Goal: Information Seeking & Learning: Find contact information

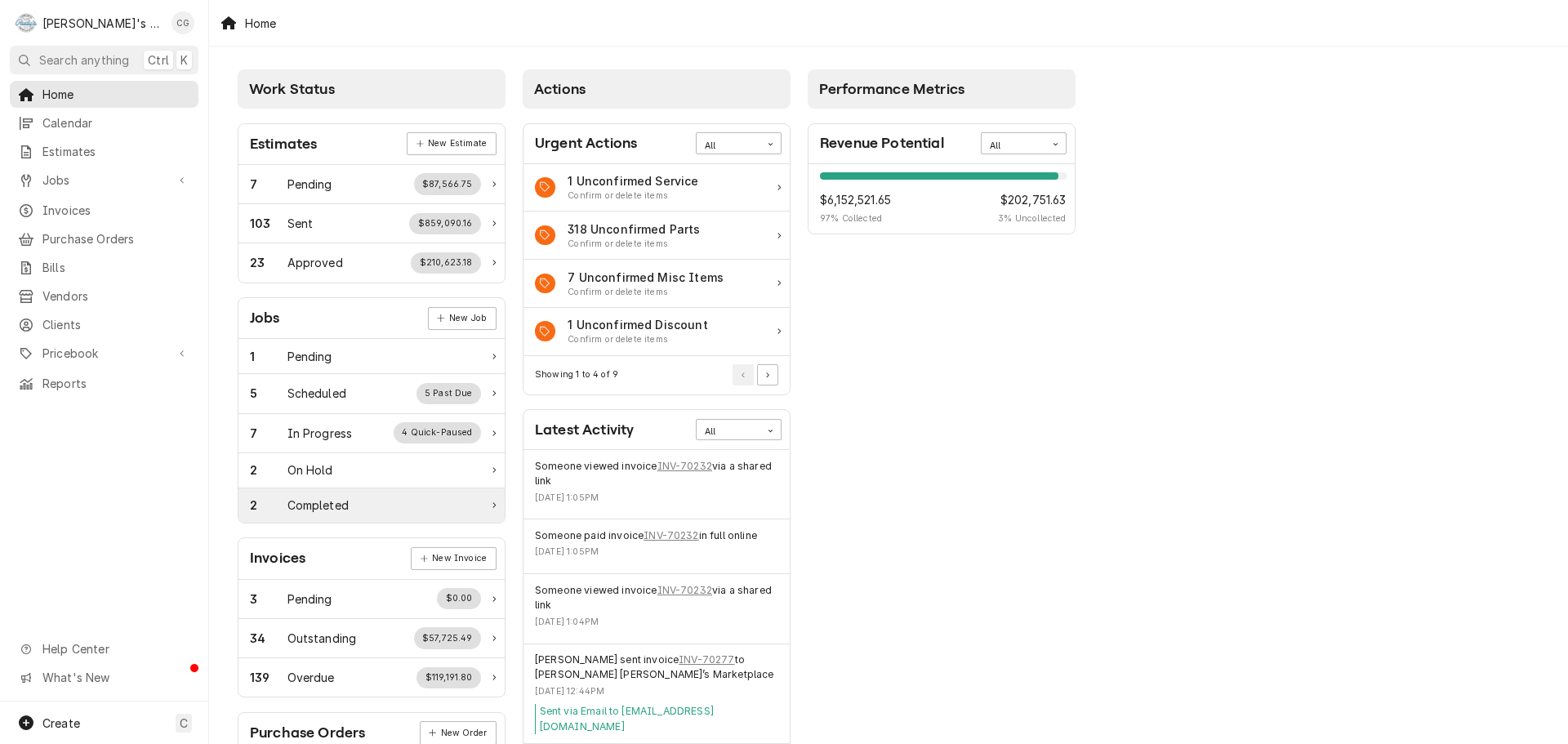
click at [336, 496] on div "Completed" at bounding box center [318, 504] width 62 height 17
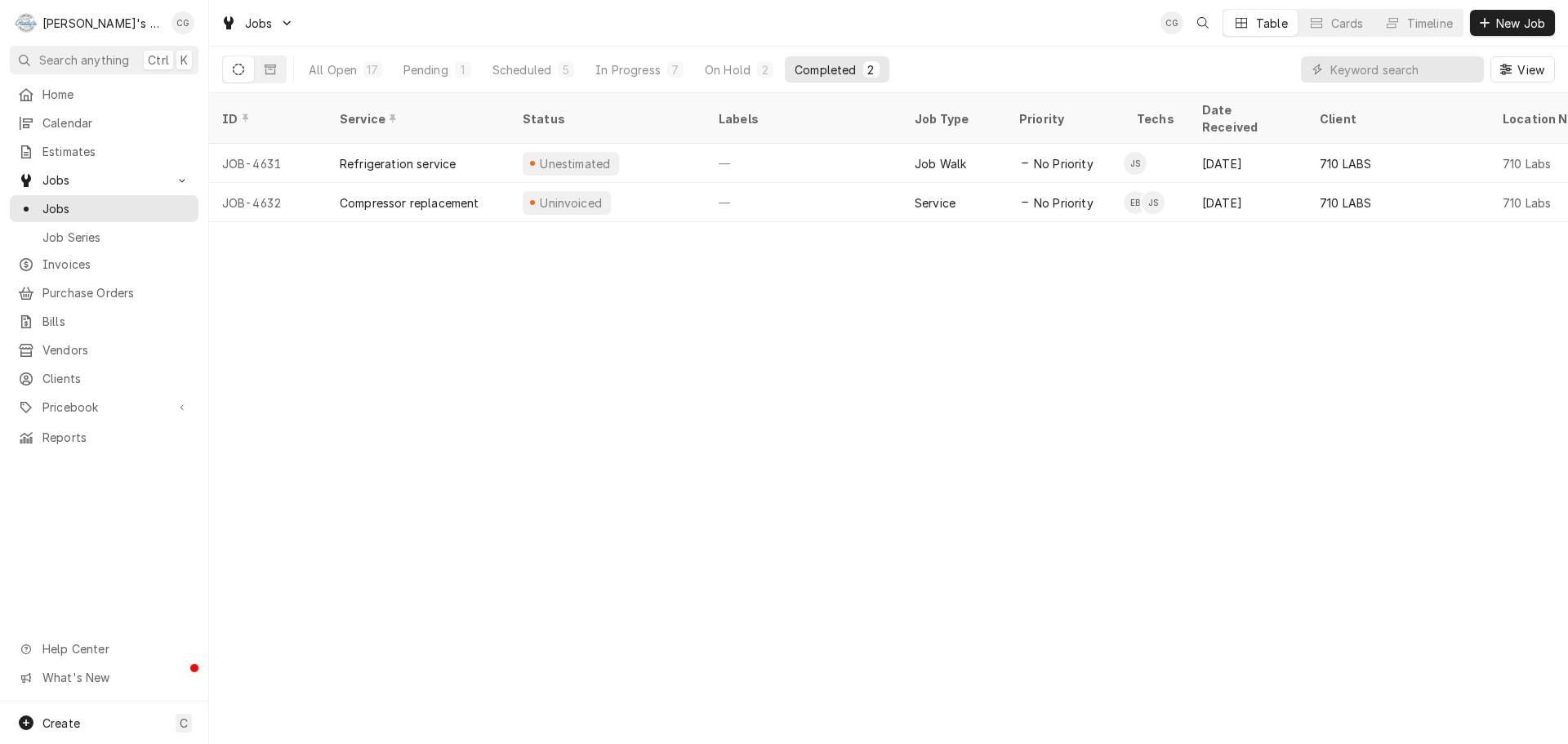
click at [66, 61] on span "Search anything" at bounding box center [84, 60] width 90 height 17
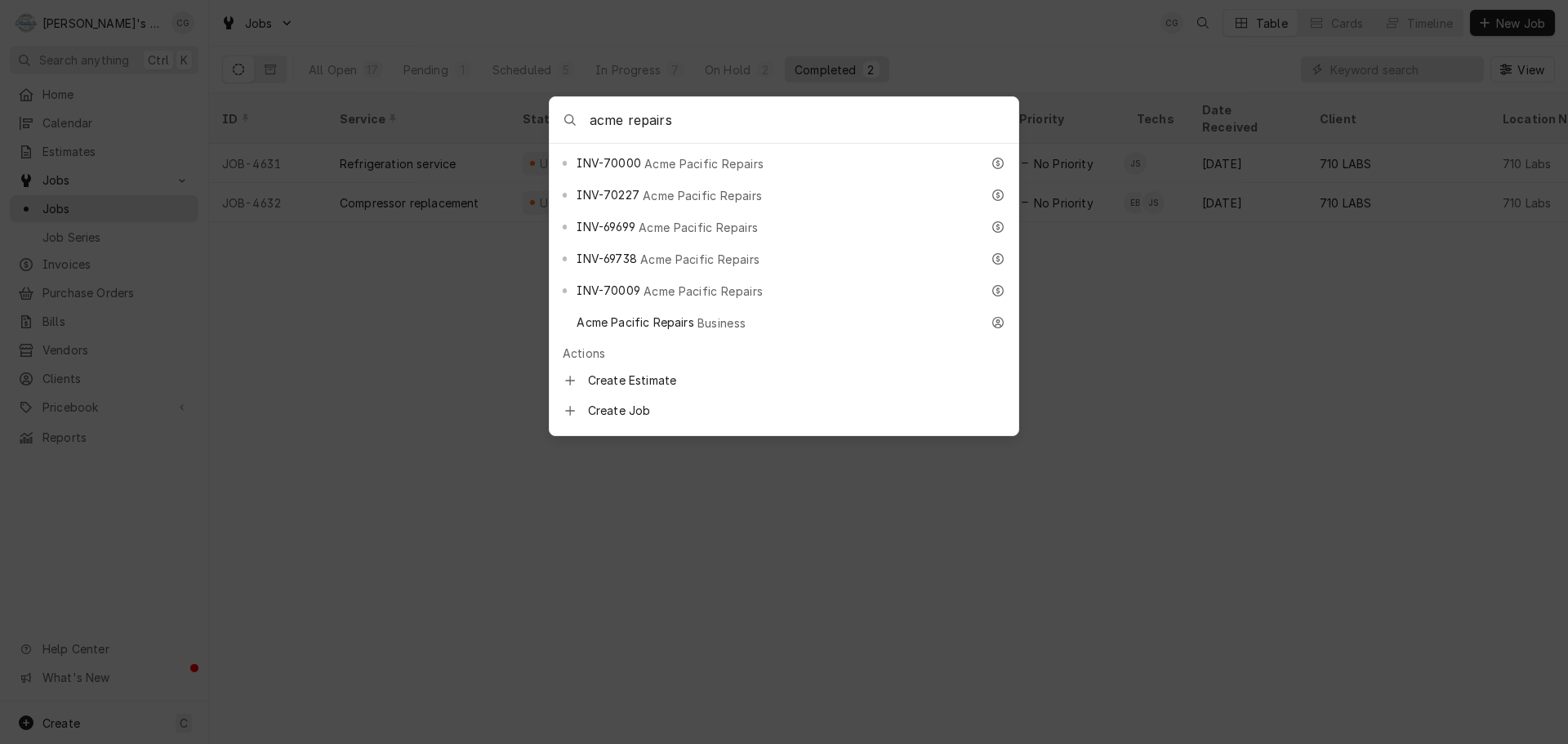
scroll to position [1061, 0]
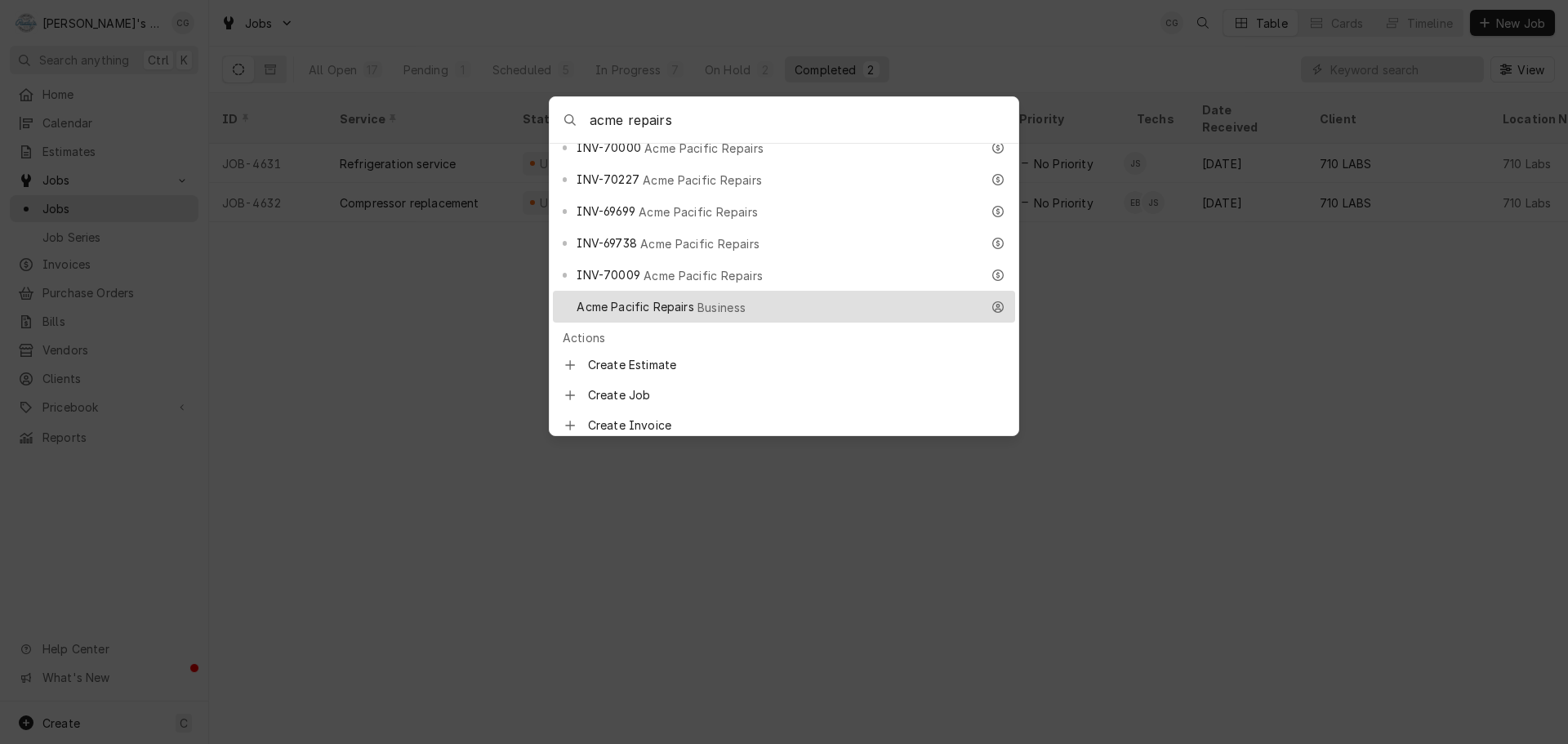
type input "acme repairs"
click at [767, 297] on div "Acme Pacific Repairs Business" at bounding box center [778, 306] width 404 height 19
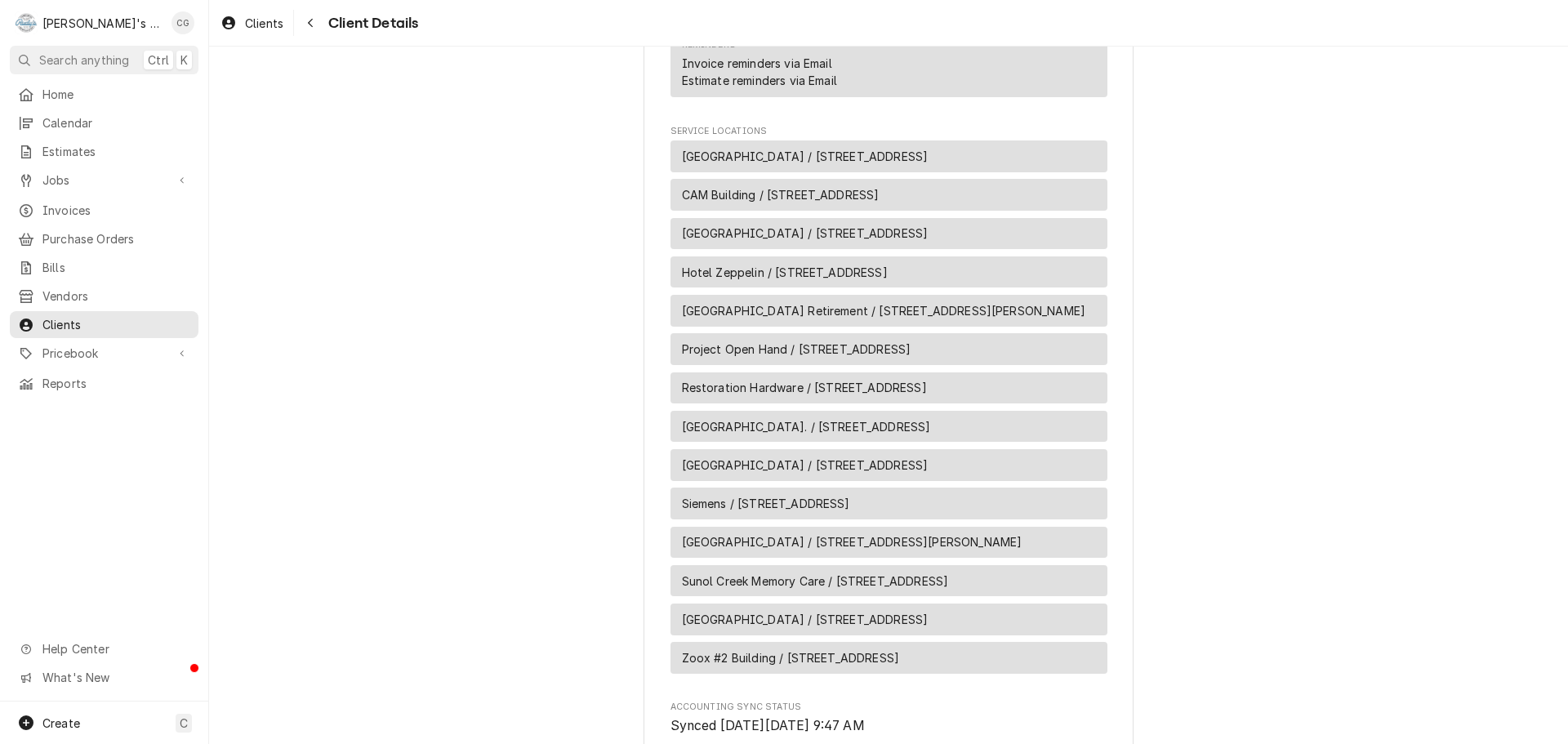
scroll to position [898, 0]
drag, startPoint x: 1218, startPoint y: 382, endPoint x: 1248, endPoint y: 423, distance: 50.8
click at [1218, 379] on div "Acme Pacific Repairs Client Type Business Industry Type Commercial Billing Addr…" at bounding box center [888, 74] width 1358 height 1852
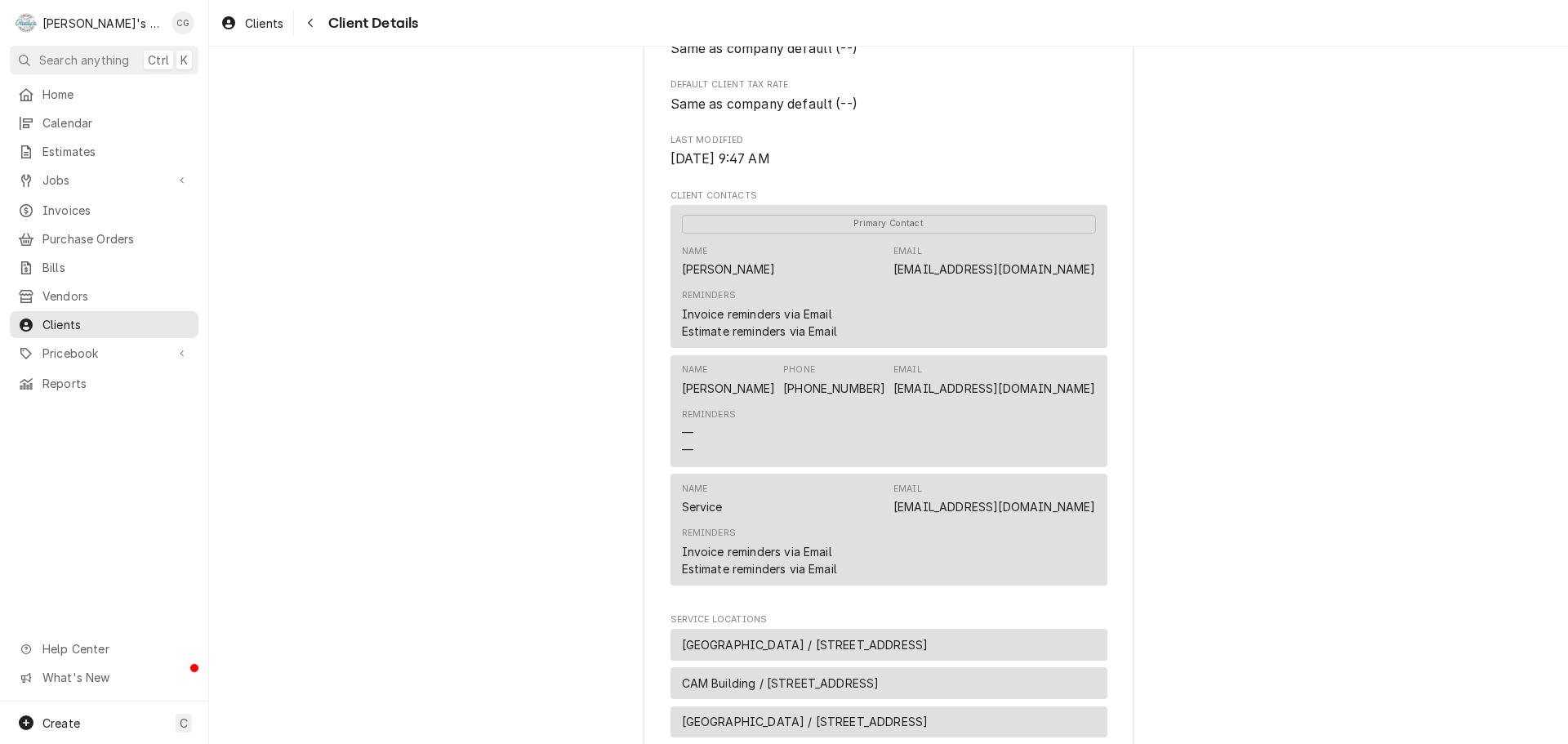
scroll to position [326, 0]
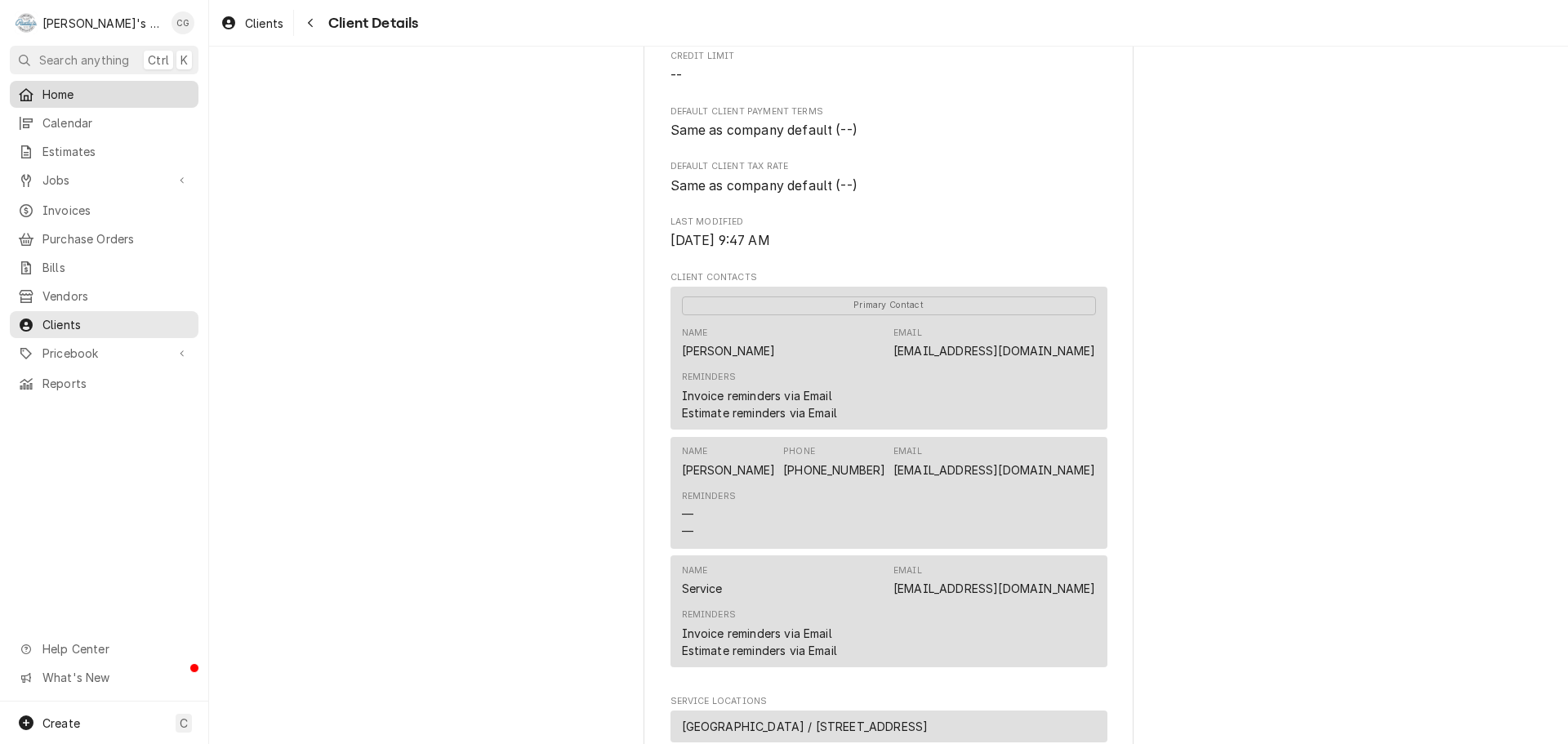
click at [87, 91] on span "Home" at bounding box center [117, 94] width 148 height 17
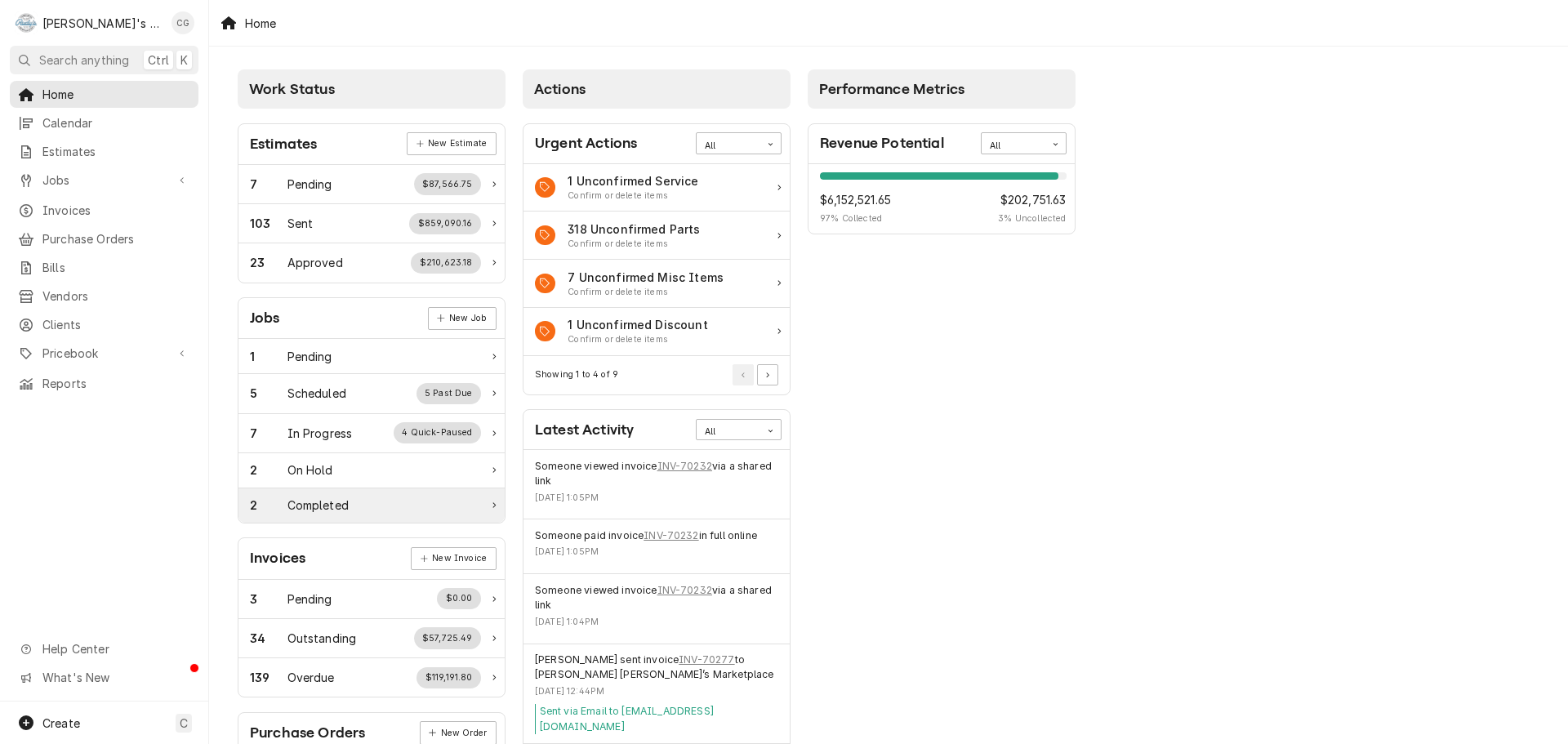
click at [425, 506] on div "2 Completed" at bounding box center [365, 504] width 231 height 17
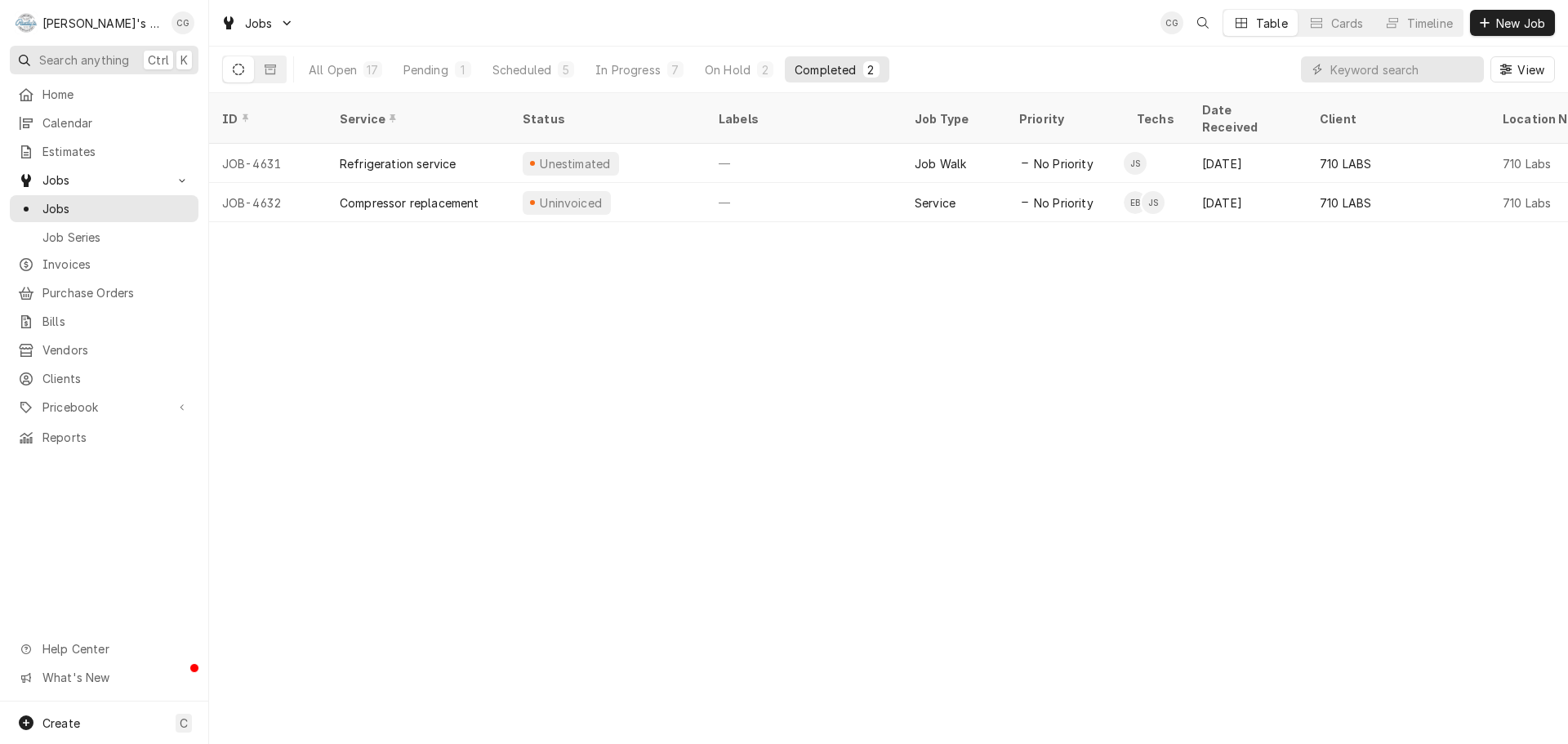
click at [99, 55] on span "Search anything" at bounding box center [84, 60] width 90 height 17
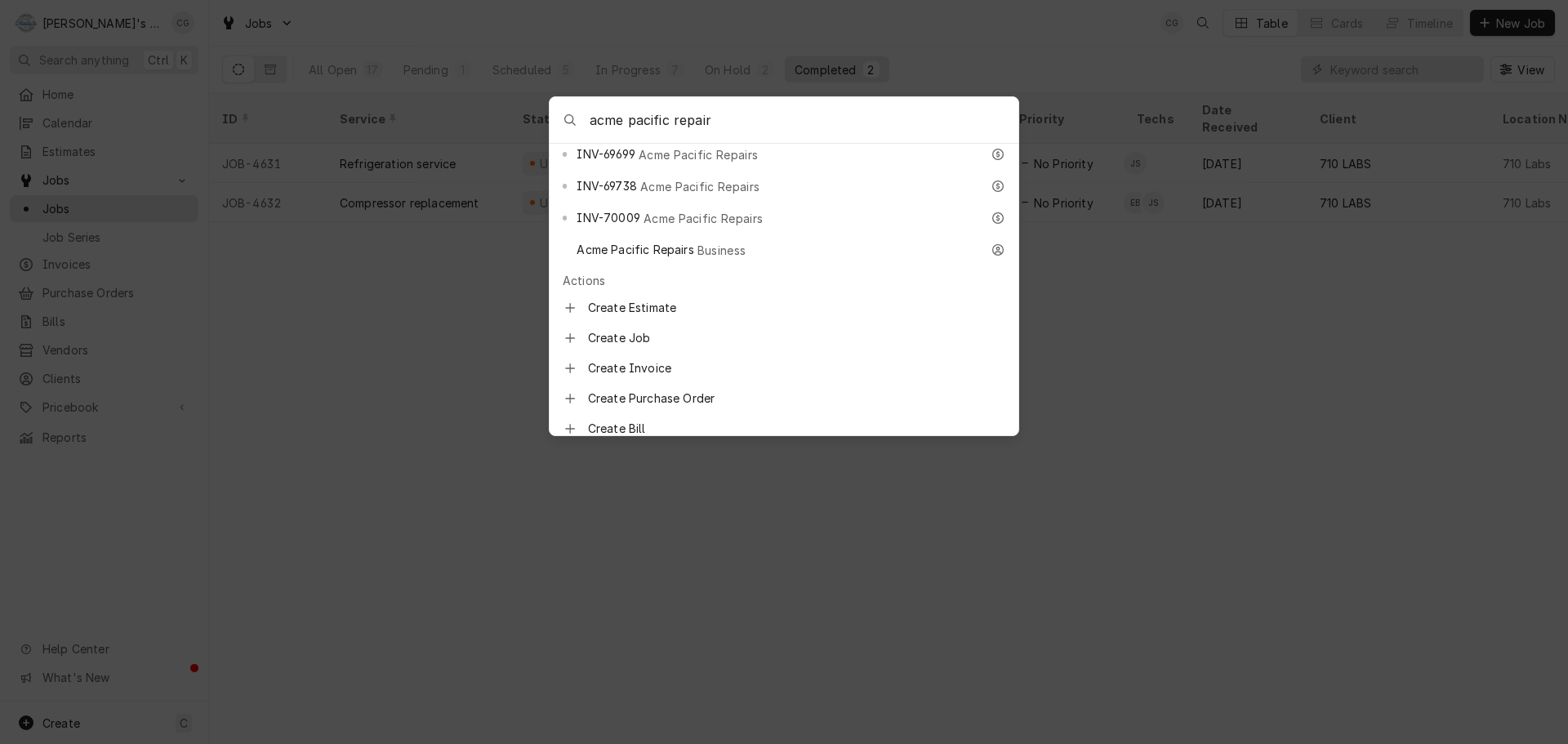
scroll to position [1061, 0]
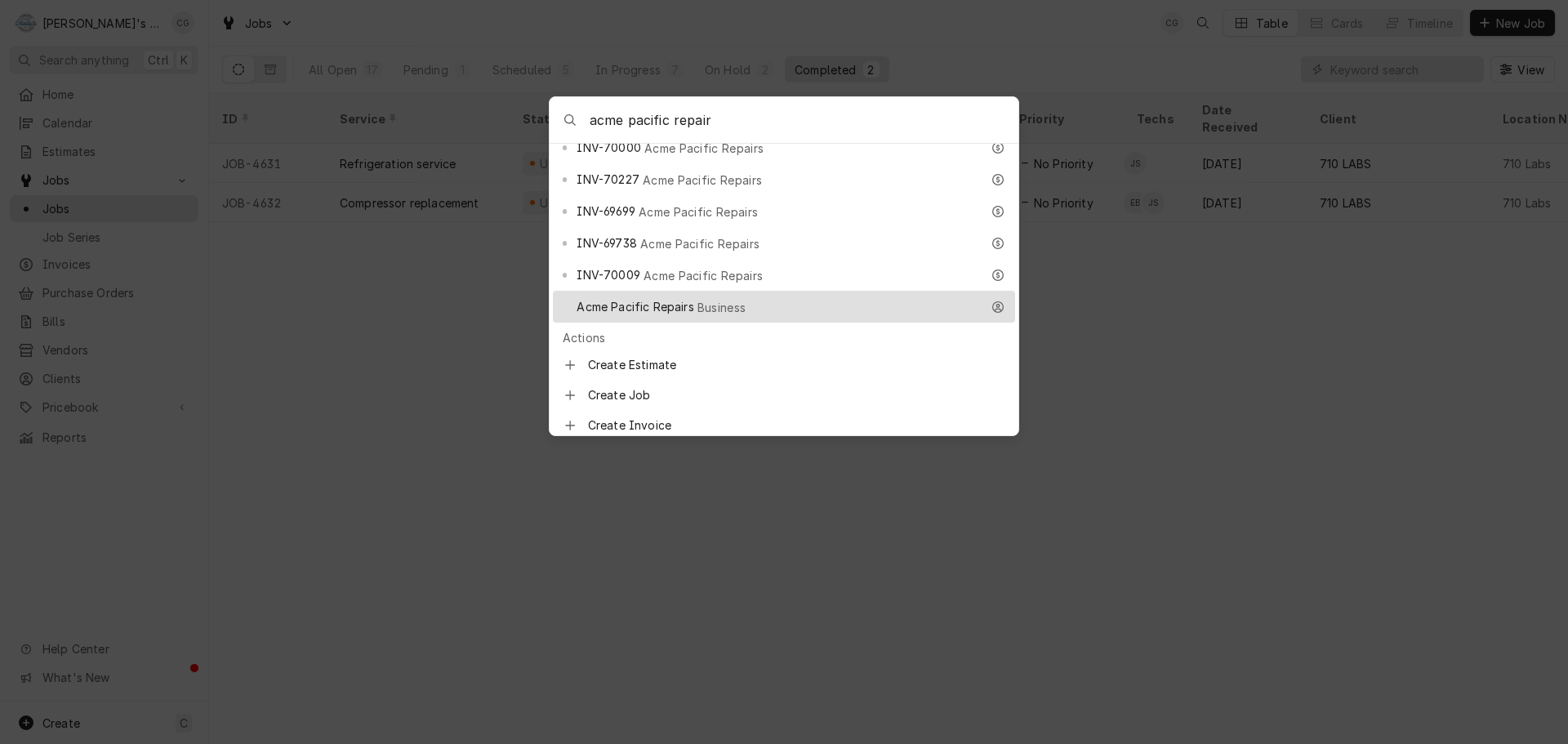
type input "acme pacific repair"
click at [735, 299] on span "Business" at bounding box center [722, 307] width 49 height 17
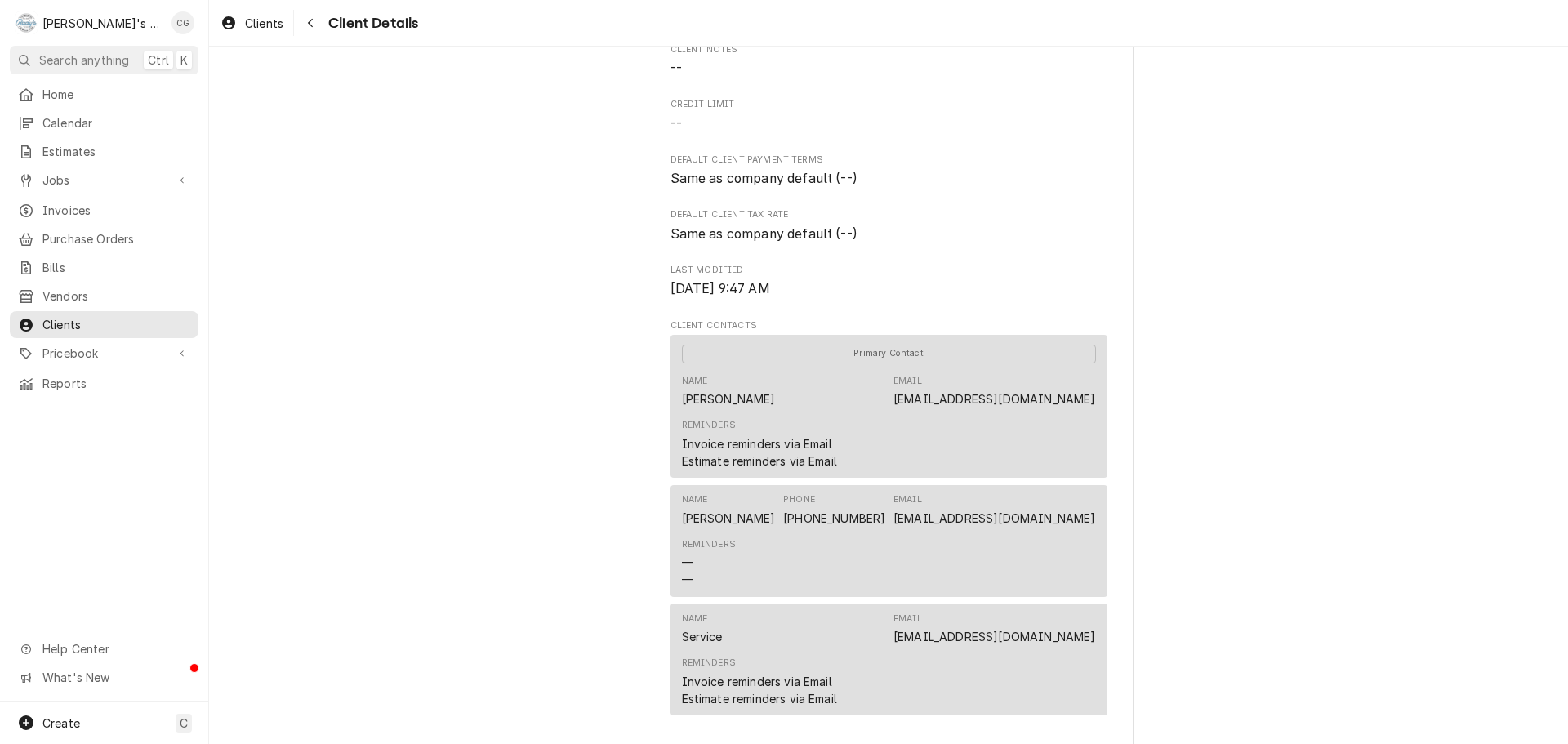
scroll to position [326, 0]
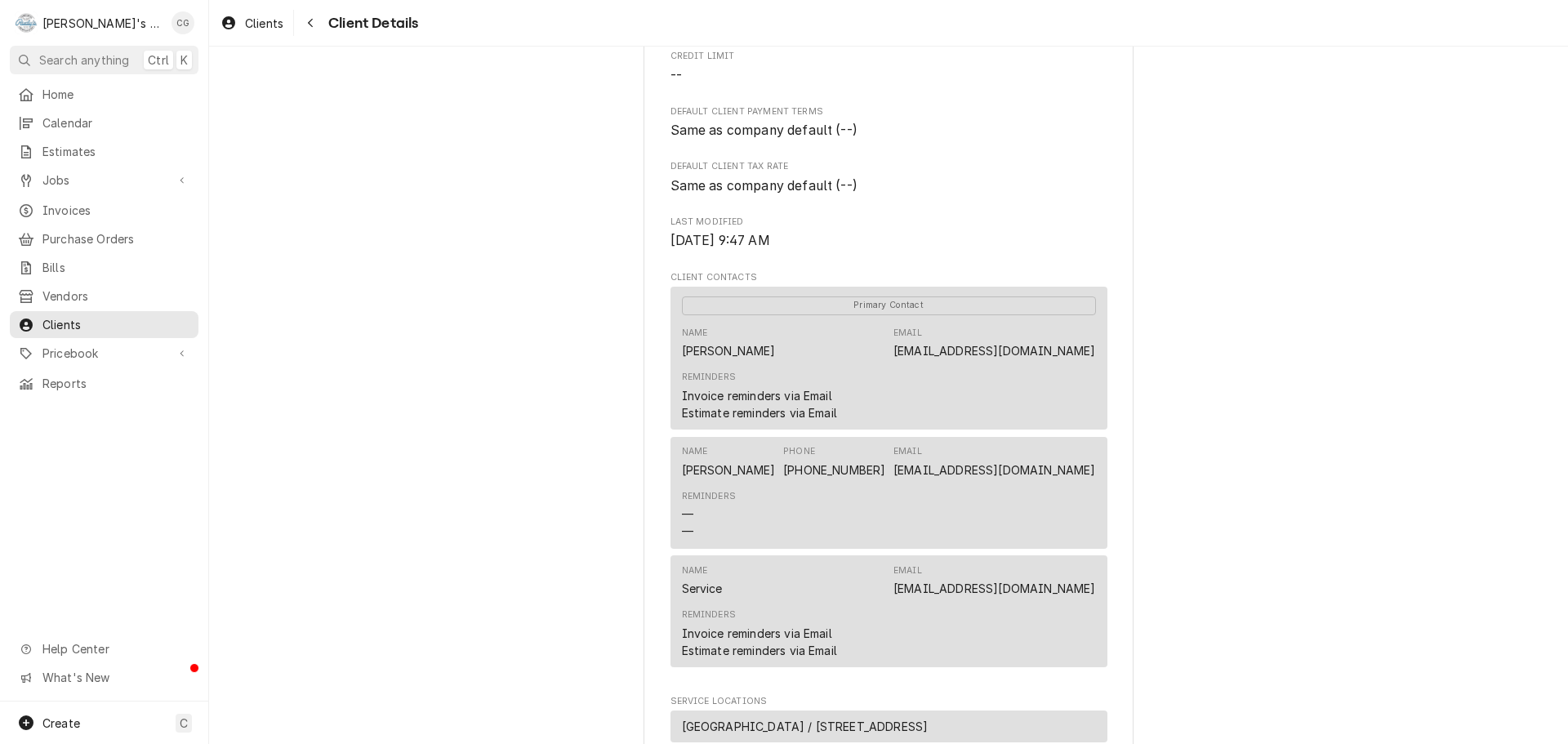
drag, startPoint x: 914, startPoint y: 488, endPoint x: 1096, endPoint y: 496, distance: 182.2
click at [1096, 496] on div "Name Ranjit Ratra Phone (408) 881-2496 Email rratra@acmepacificrepairs.com Remi…" at bounding box center [888, 493] width 437 height 112
copy link "rratra@acmepacificrepairs.com"
click at [132, 89] on span "Home" at bounding box center [117, 94] width 148 height 17
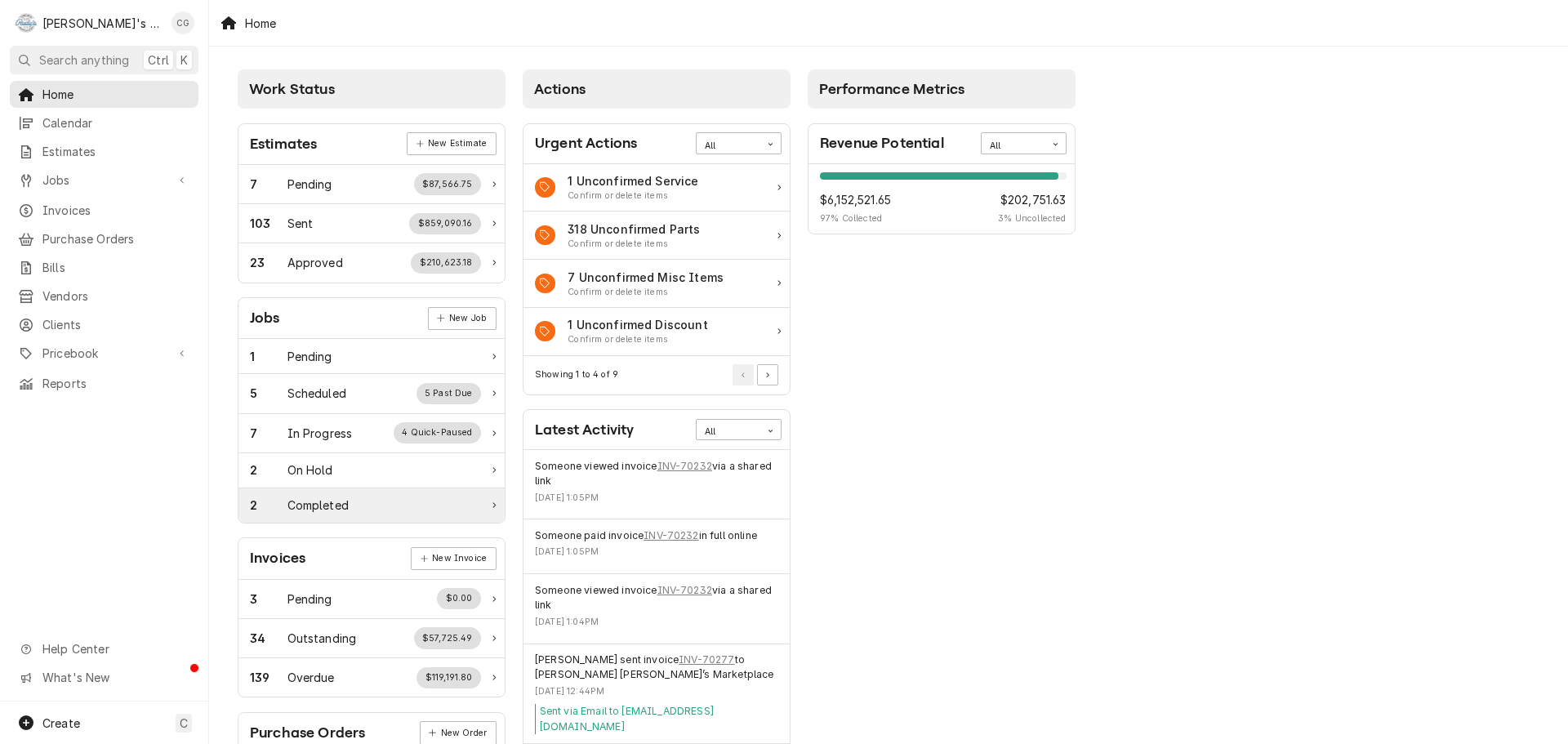
click at [258, 510] on div "2" at bounding box center [268, 504] width 37 height 17
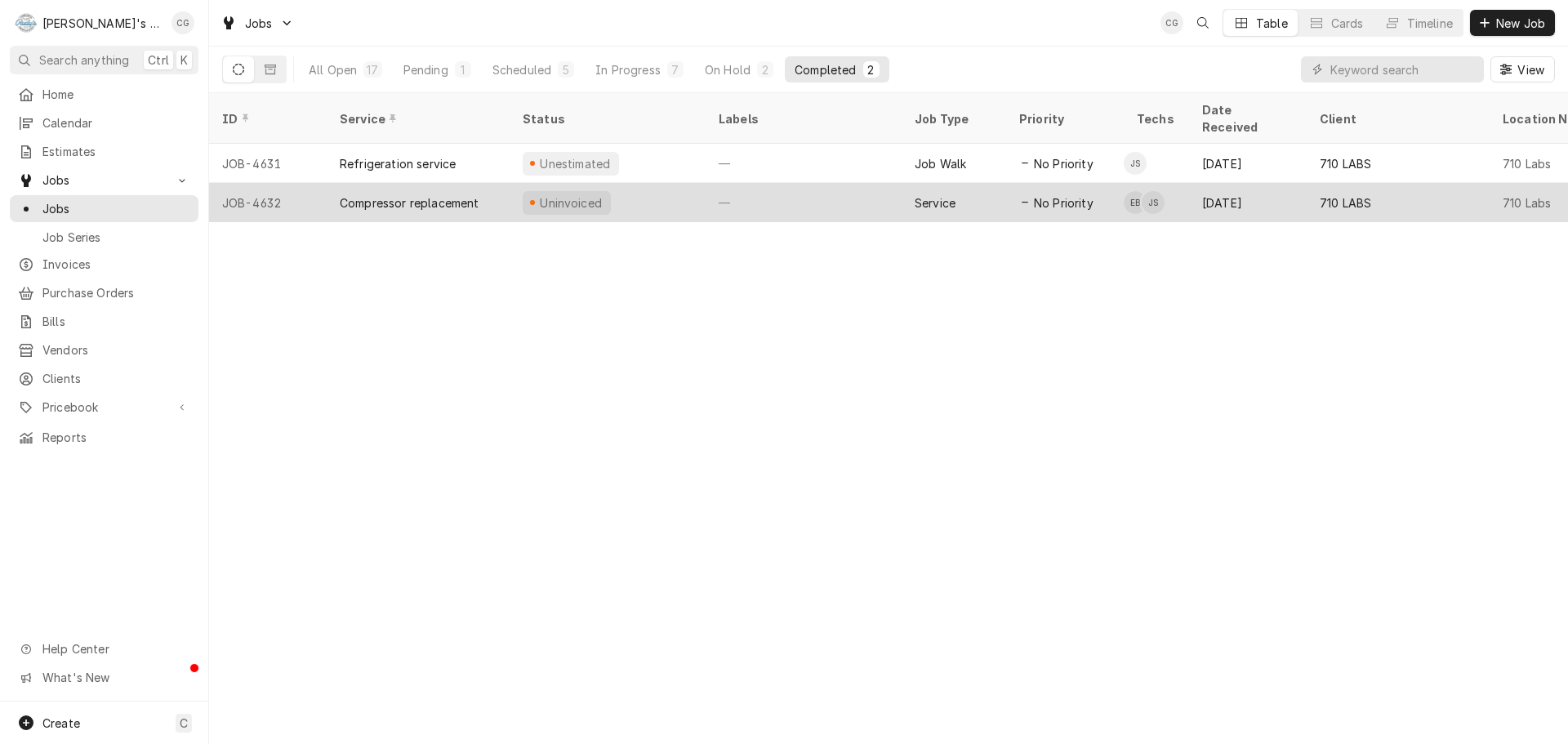
click at [1145, 191] on div "Jose Sanchez's Avatar" at bounding box center [1152, 202] width 22 height 22
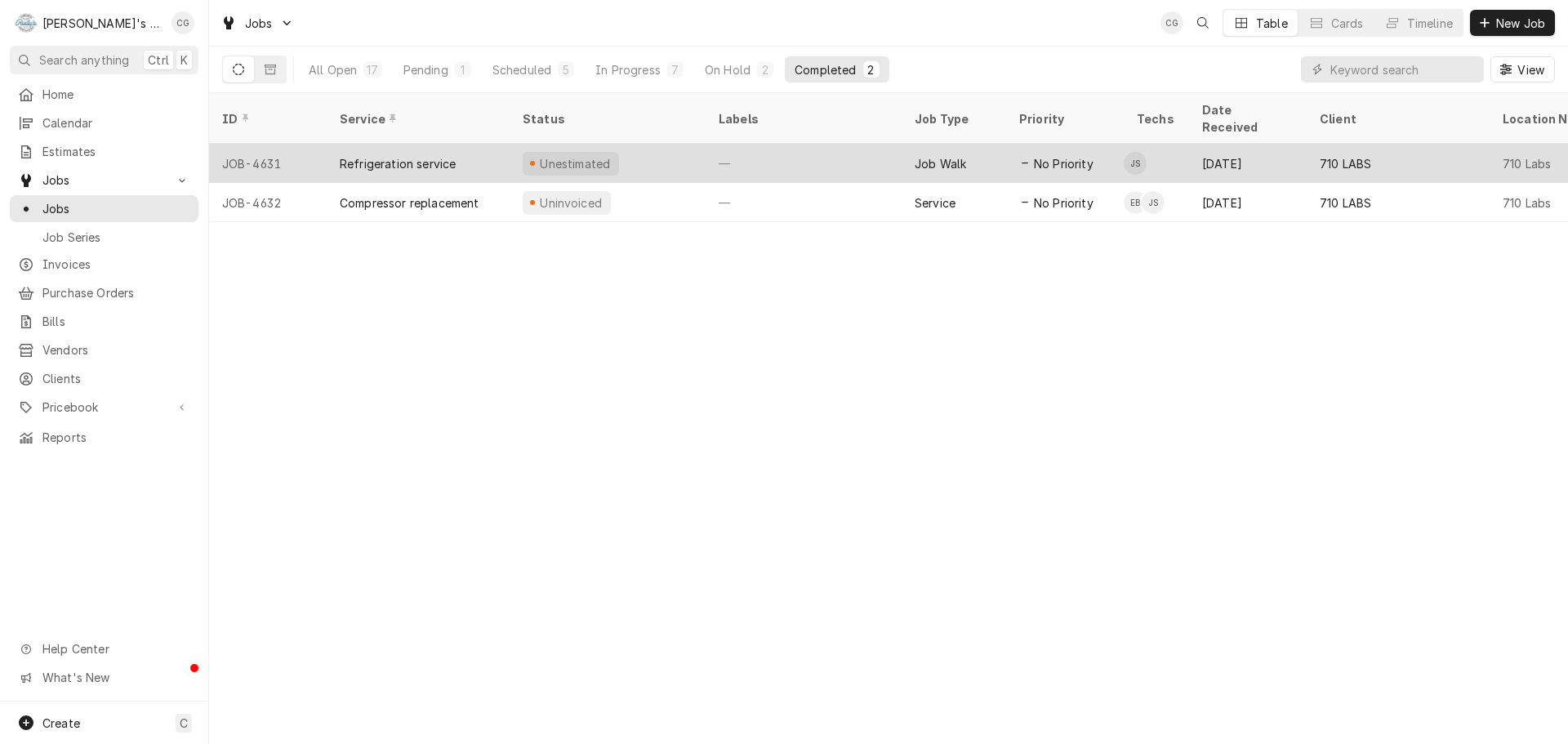
click at [1195, 146] on div "Aug 4" at bounding box center [1247, 163] width 117 height 39
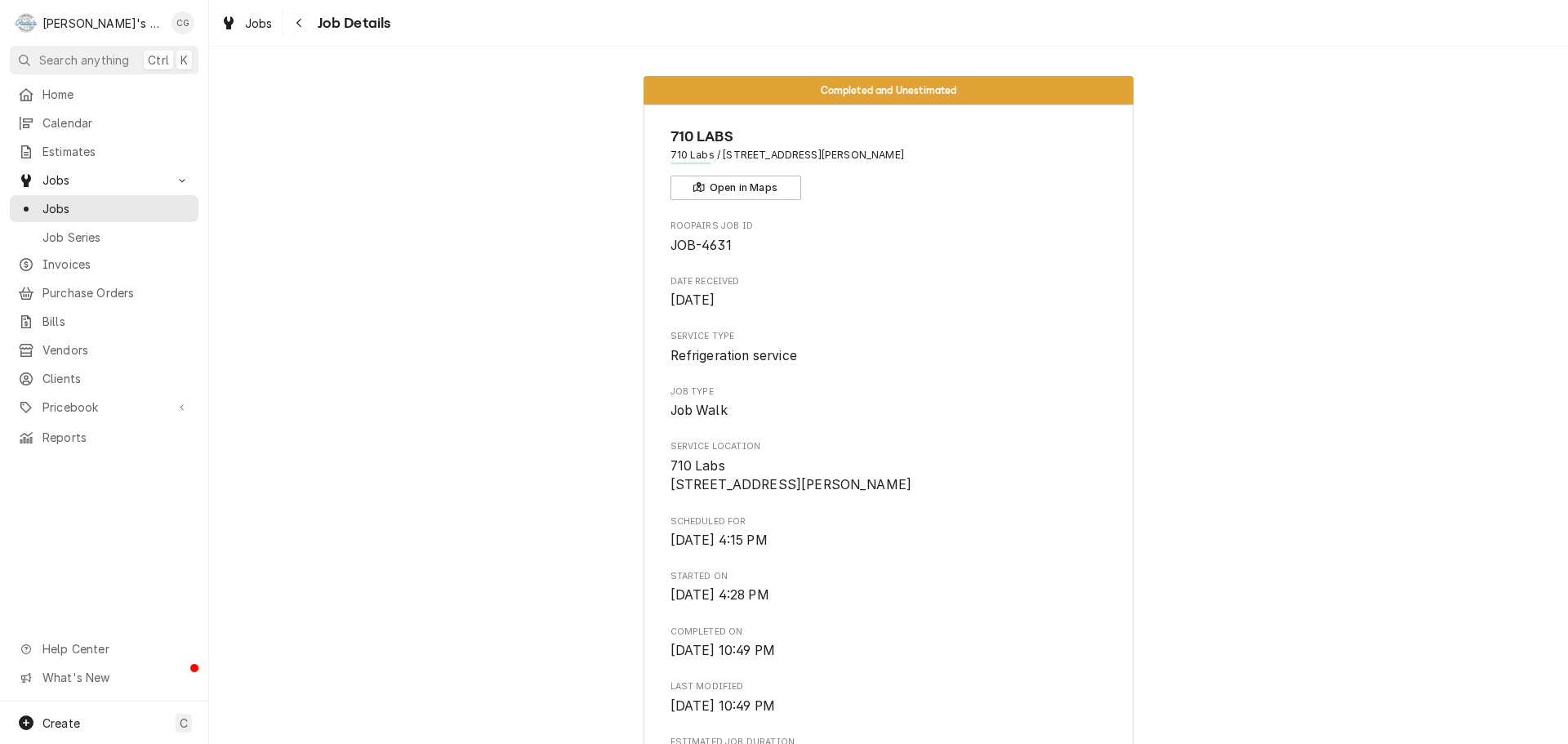
click at [302, 15] on div "Navigate back" at bounding box center [300, 23] width 17 height 17
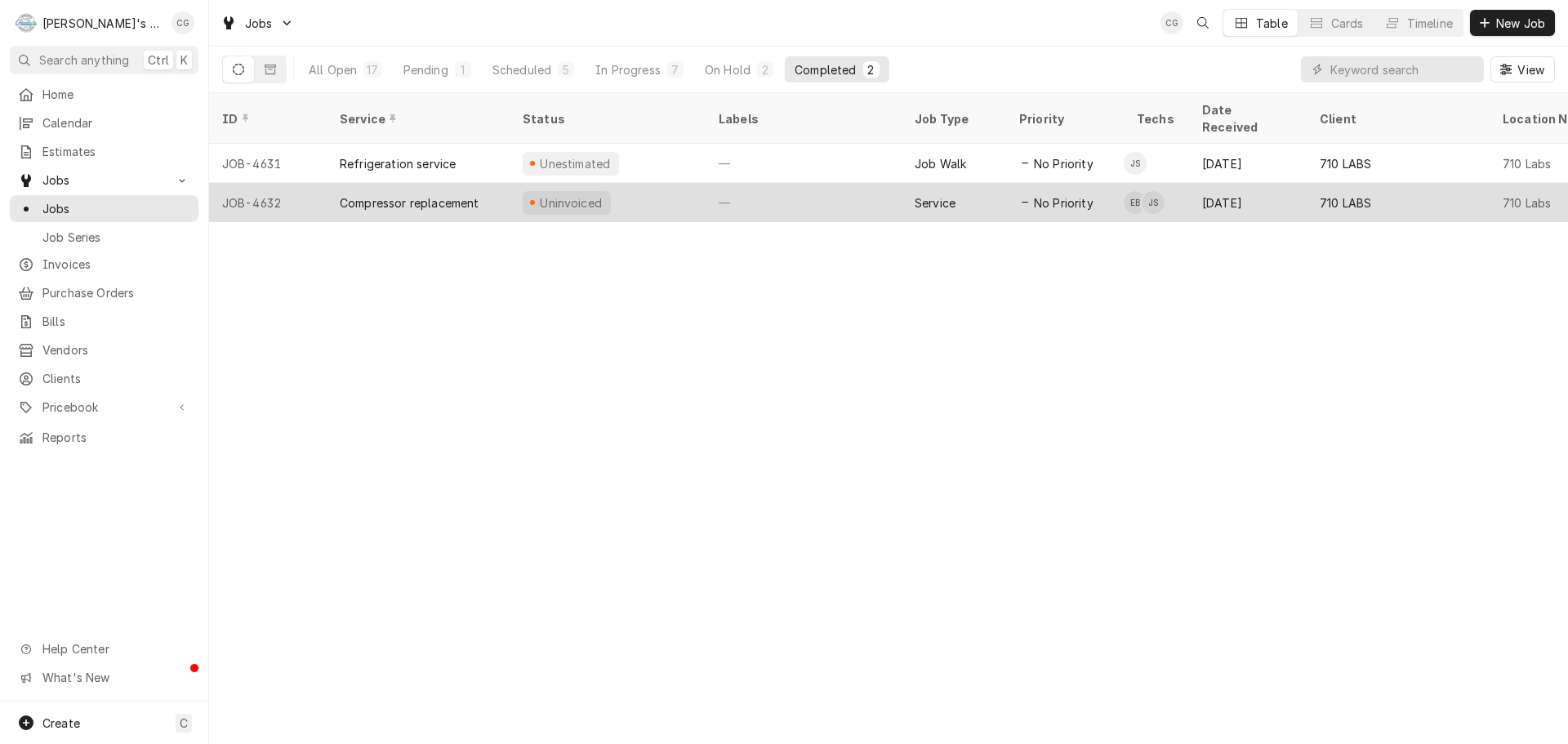
click at [1177, 191] on td "EB JS" at bounding box center [1156, 202] width 65 height 39
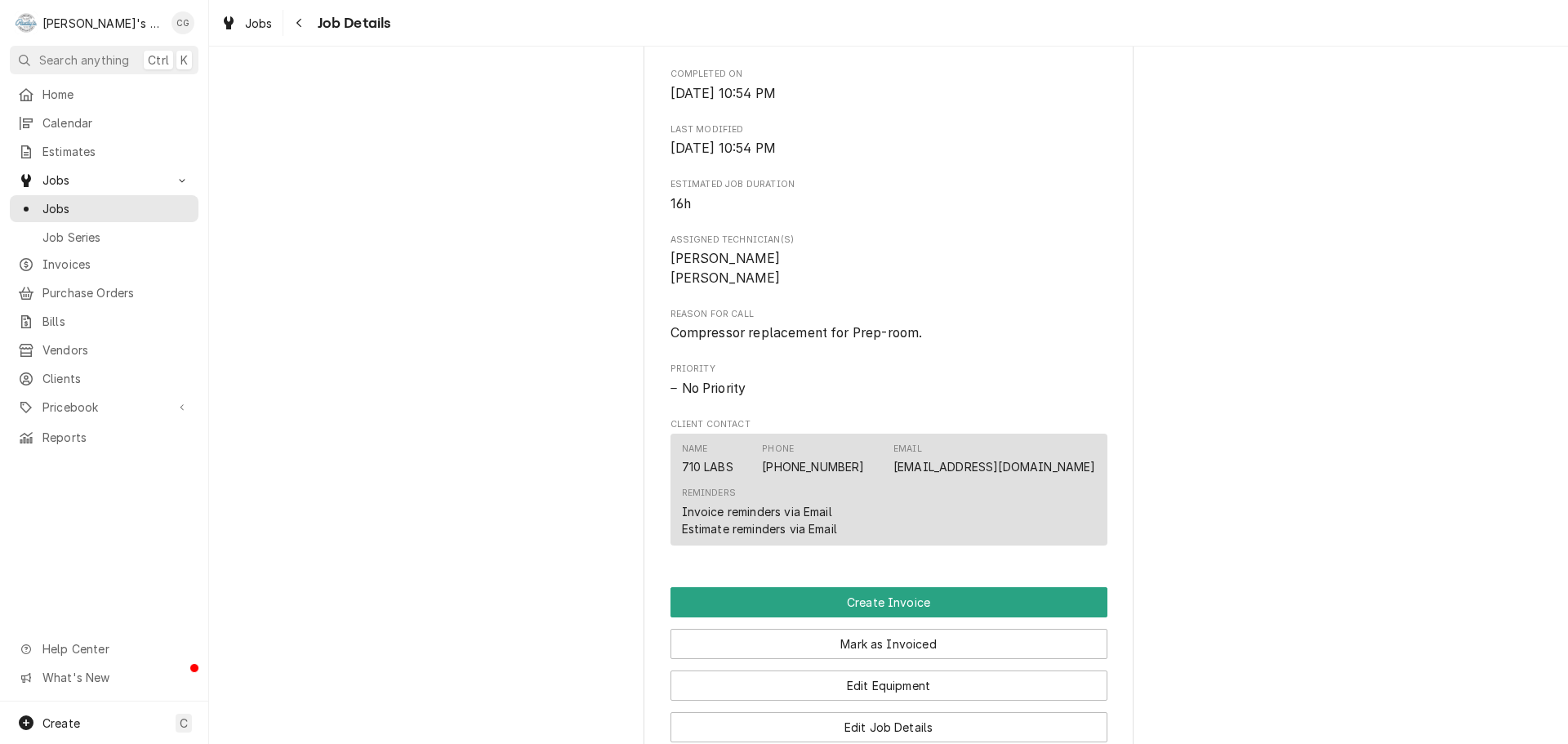
scroll to position [653, 0]
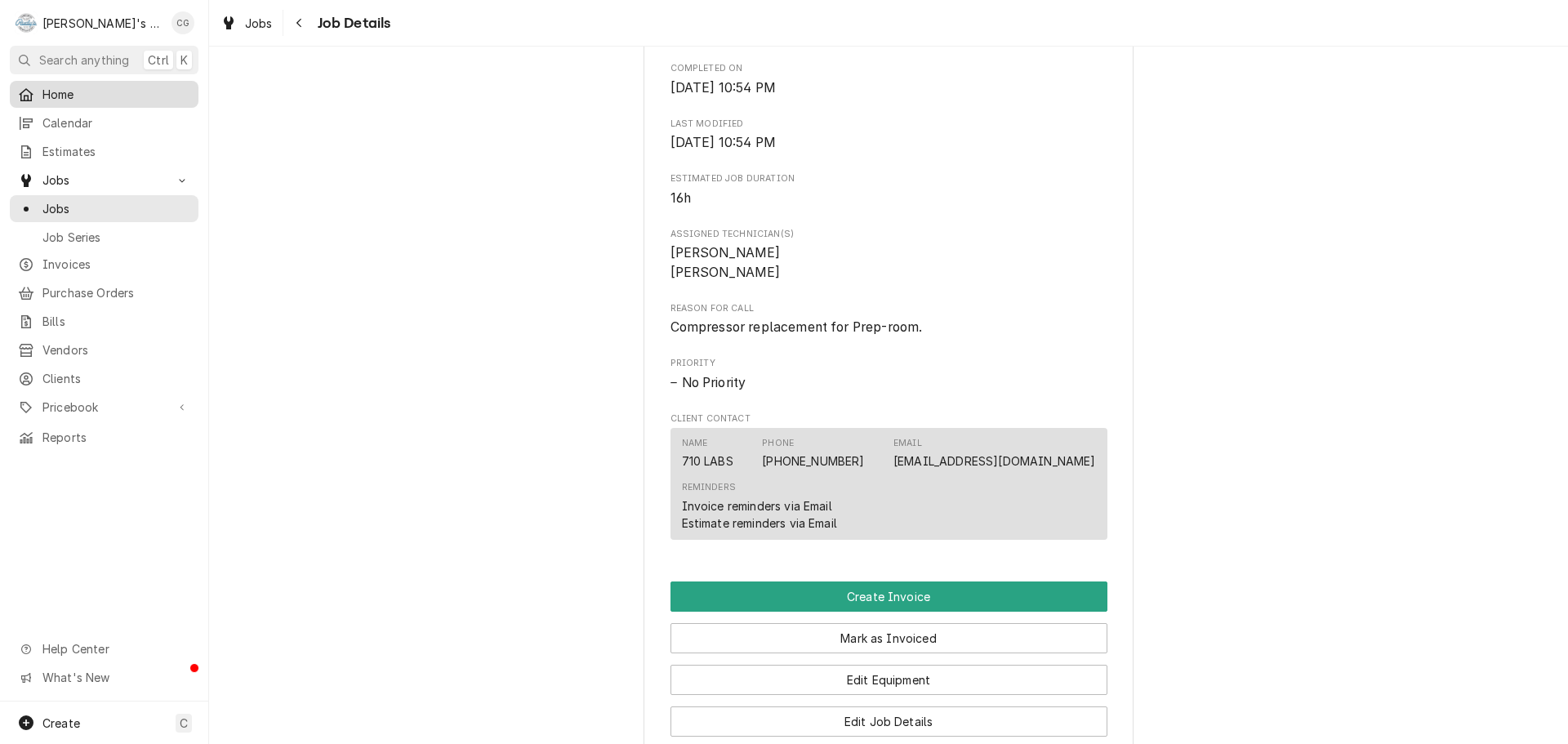
click at [107, 95] on span "Home" at bounding box center [117, 94] width 148 height 17
